Goal: Check status: Check status

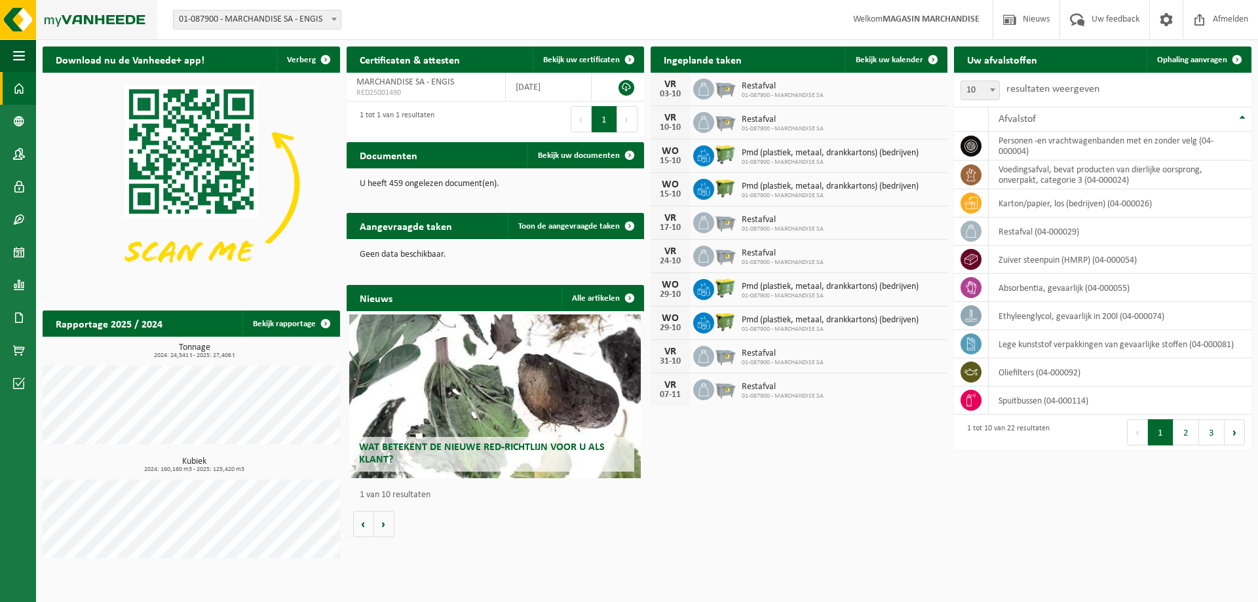
click at [92, 16] on img at bounding box center [78, 19] width 157 height 39
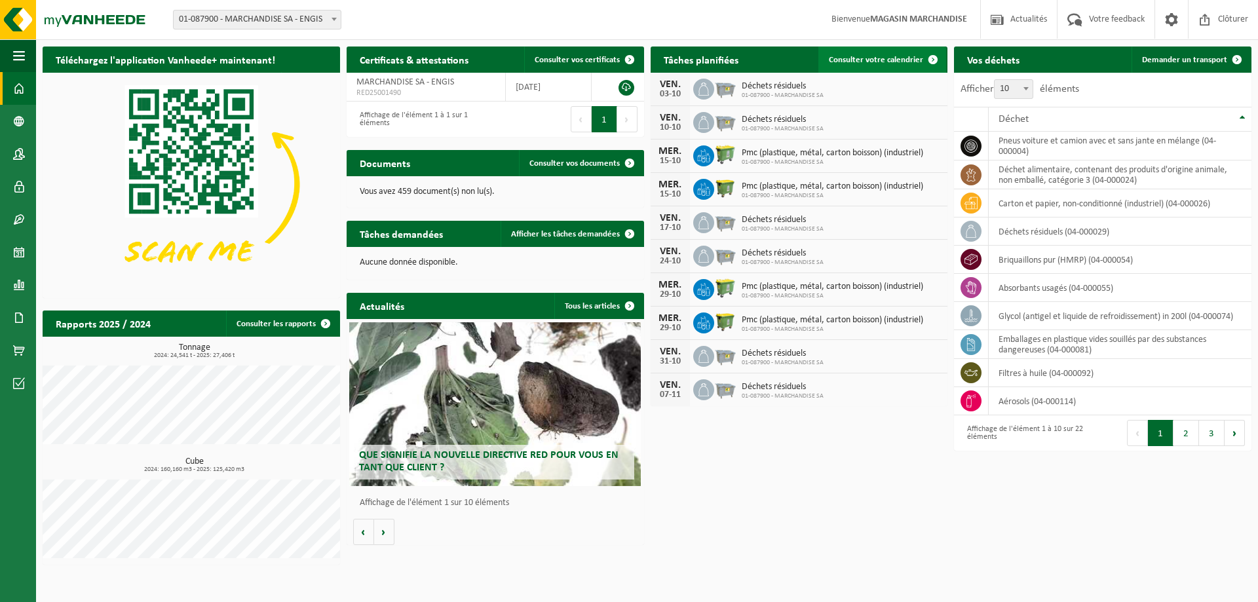
click at [882, 52] on link "Consulter votre calendrier" at bounding box center [882, 60] width 128 height 26
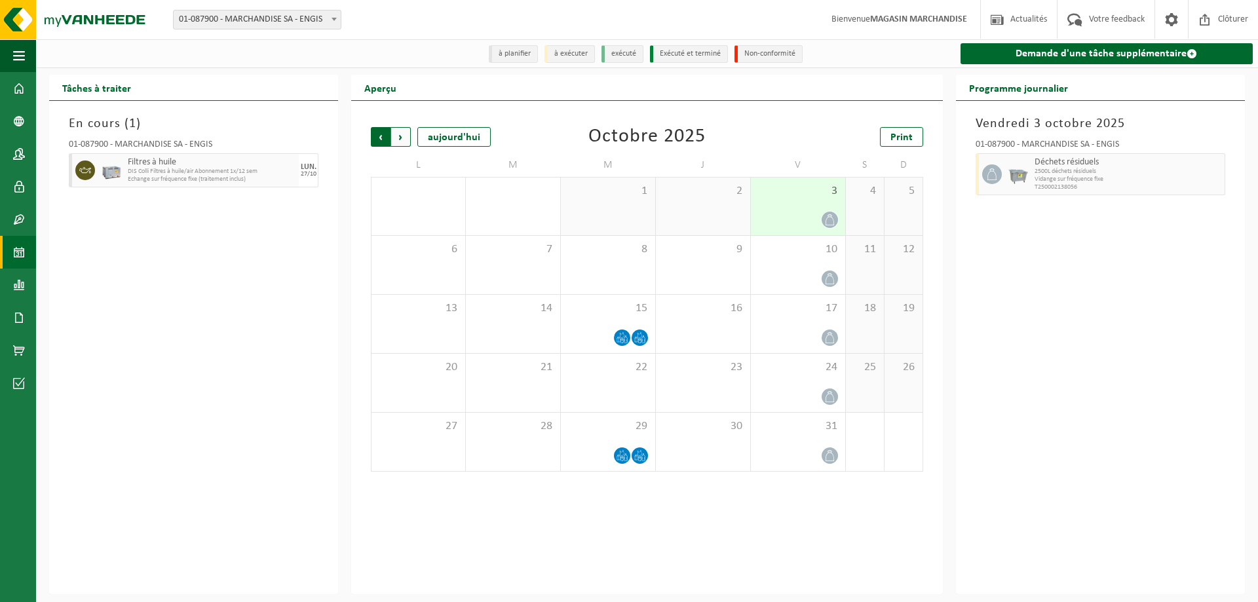
click at [397, 135] on span "Suivant" at bounding box center [401, 137] width 20 height 20
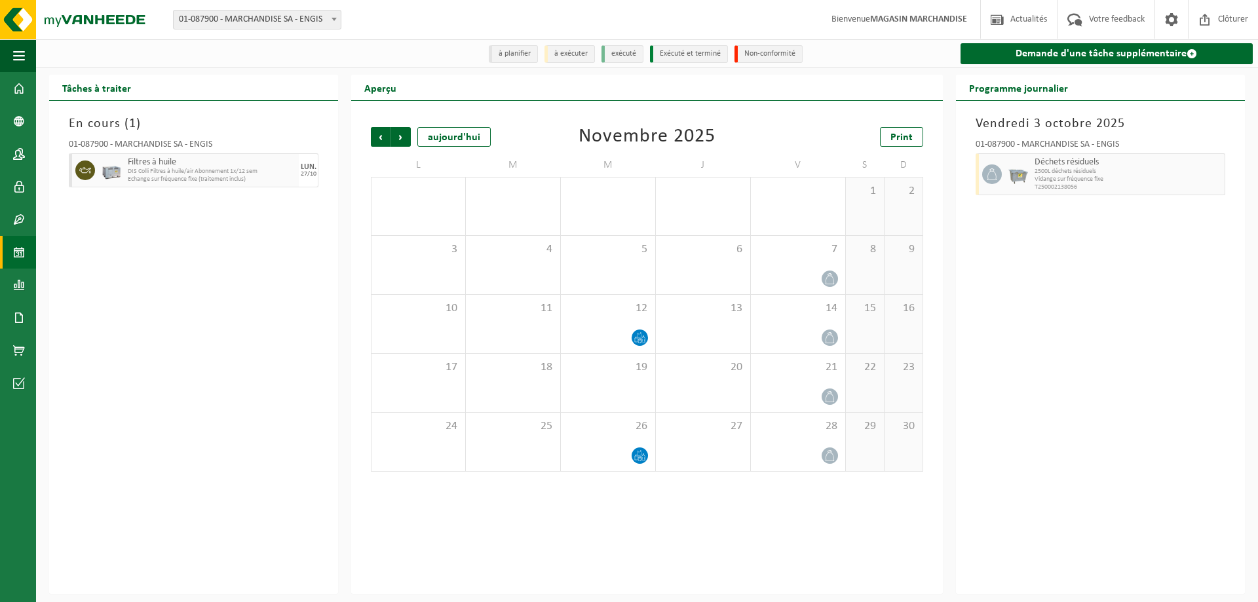
click at [397, 135] on span "Suivant" at bounding box center [401, 137] width 20 height 20
